Goal: Information Seeking & Learning: Learn about a topic

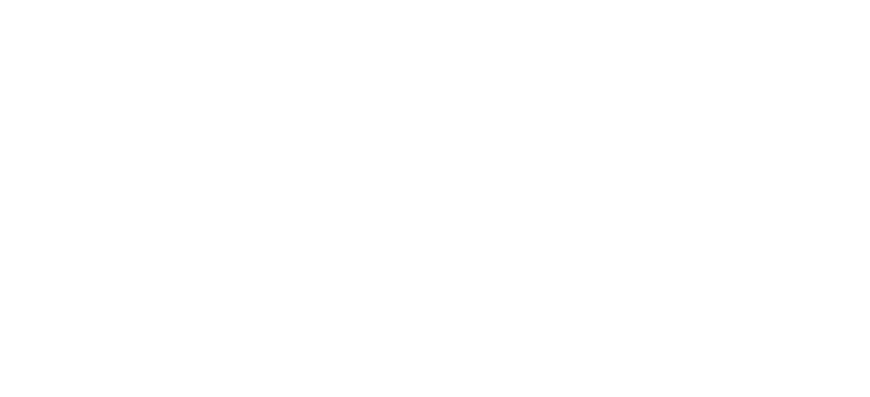
scroll to position [57, 0]
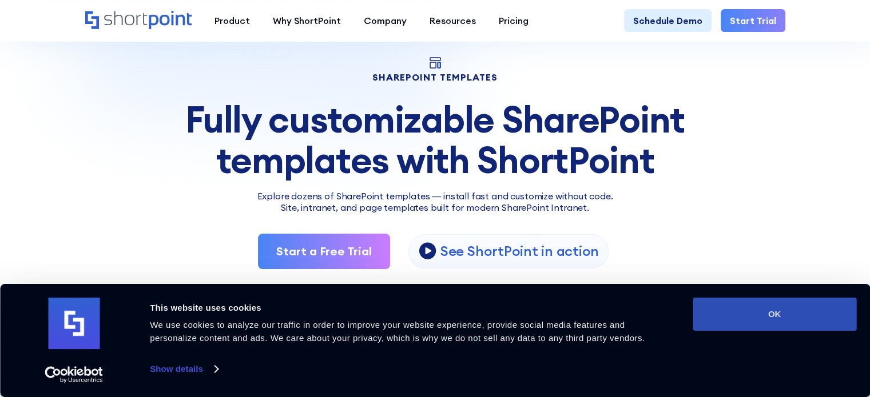
click at [742, 321] on button "OK" at bounding box center [774, 314] width 164 height 33
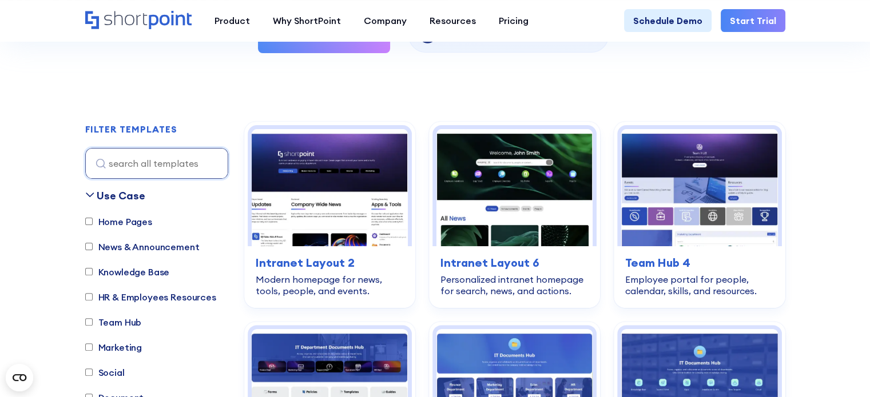
scroll to position [286, 0]
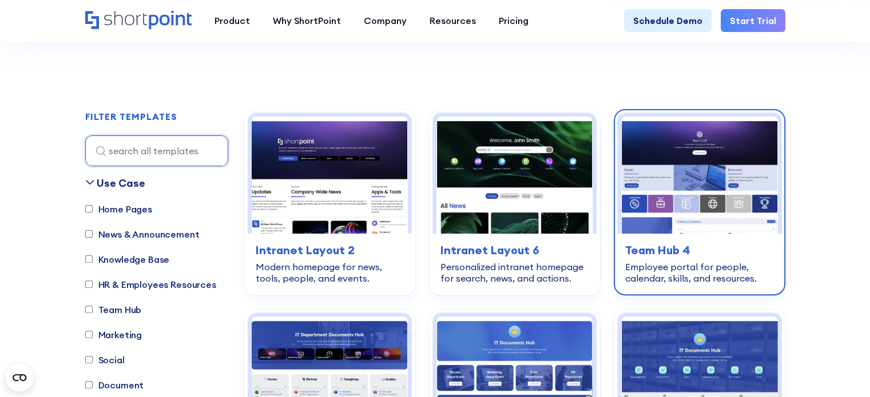
click at [711, 176] on img at bounding box center [699, 175] width 156 height 117
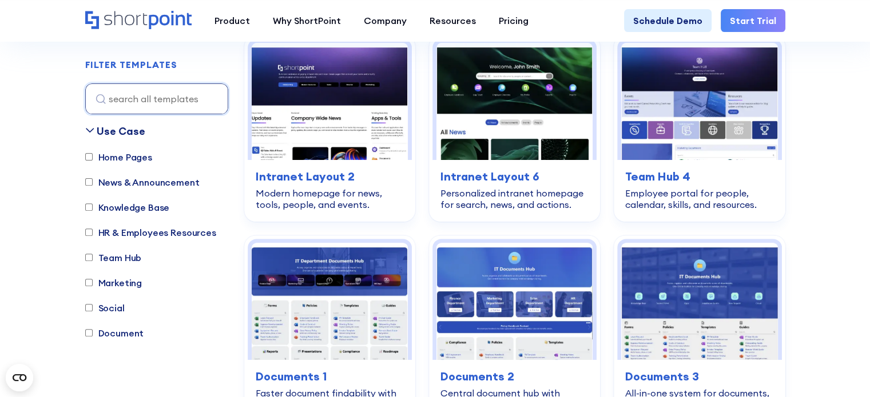
scroll to position [400, 0]
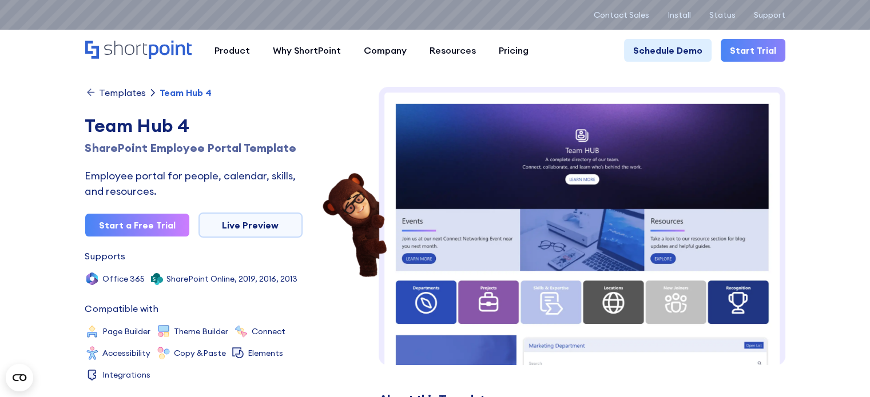
click at [89, 96] on icon at bounding box center [90, 92] width 11 height 11
